Goal: Book appointment/travel/reservation

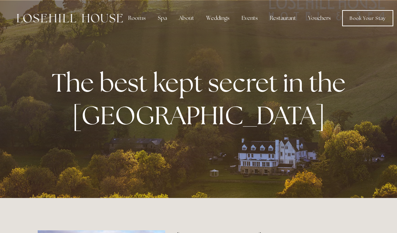
click at [165, 20] on div "Spa" at bounding box center [162, 17] width 20 height 13
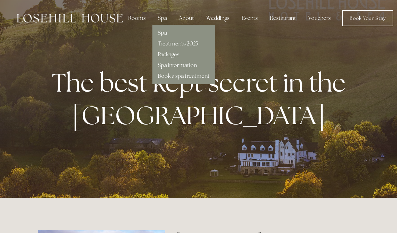
click at [165, 31] on link "Spa" at bounding box center [162, 32] width 9 height 7
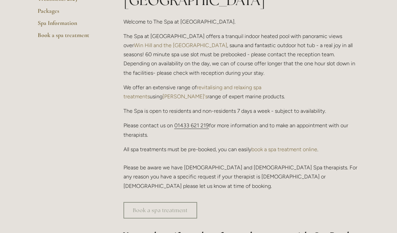
scroll to position [203, 0]
click at [183, 202] on link "Book a spa treatment" at bounding box center [160, 210] width 74 height 16
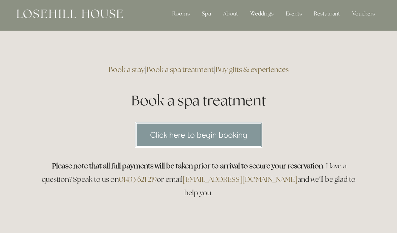
scroll to position [3, 0]
click at [243, 137] on link "Click here to begin booking" at bounding box center [198, 135] width 127 height 26
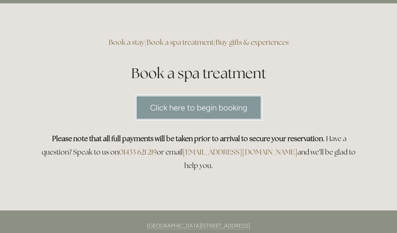
scroll to position [0, 0]
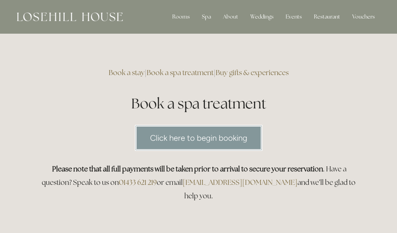
click at [282, 74] on link "Buy gifts & experiences" at bounding box center [251, 72] width 73 height 9
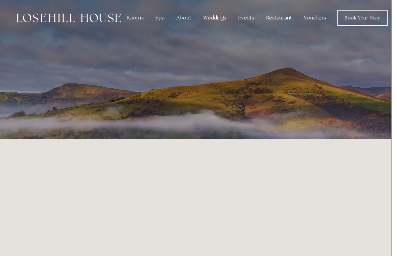
click at [165, 25] on div "Spa" at bounding box center [162, 17] width 20 height 13
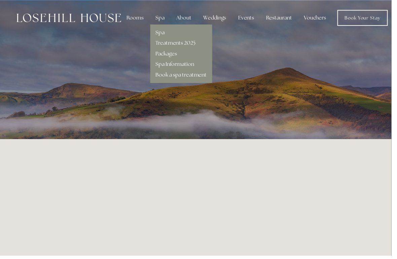
click at [172, 31] on div "Spa" at bounding box center [184, 30] width 52 height 11
click at [196, 41] on link "Treatments 2025" at bounding box center [178, 43] width 40 height 7
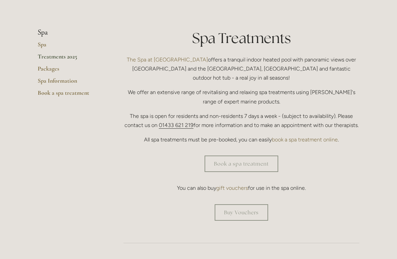
scroll to position [145, 0]
click at [268, 156] on link "Book a spa treatment" at bounding box center [241, 164] width 74 height 16
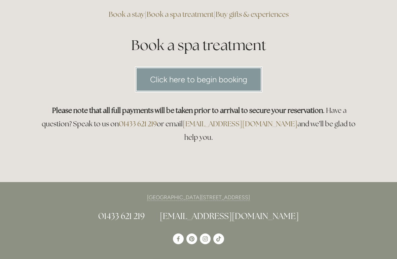
scroll to position [64, 0]
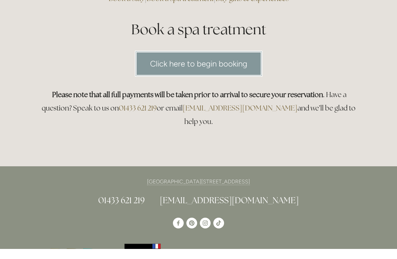
click at [253, 69] on link "Click here to begin booking" at bounding box center [198, 74] width 127 height 26
